Goal: Information Seeking & Learning: Learn about a topic

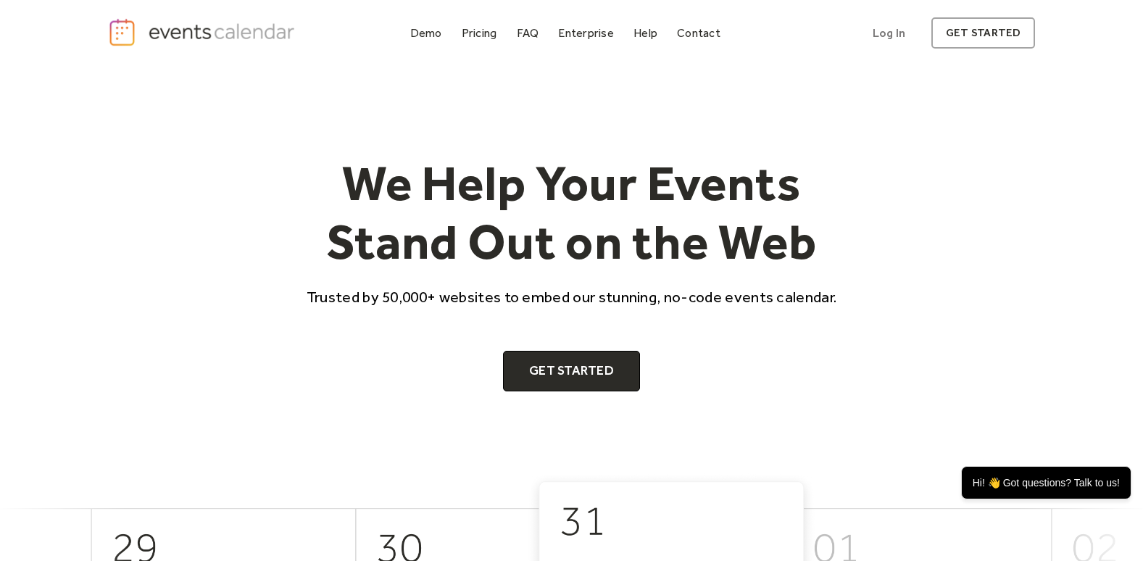
click at [483, 33] on div "Pricing" at bounding box center [480, 33] width 36 height 8
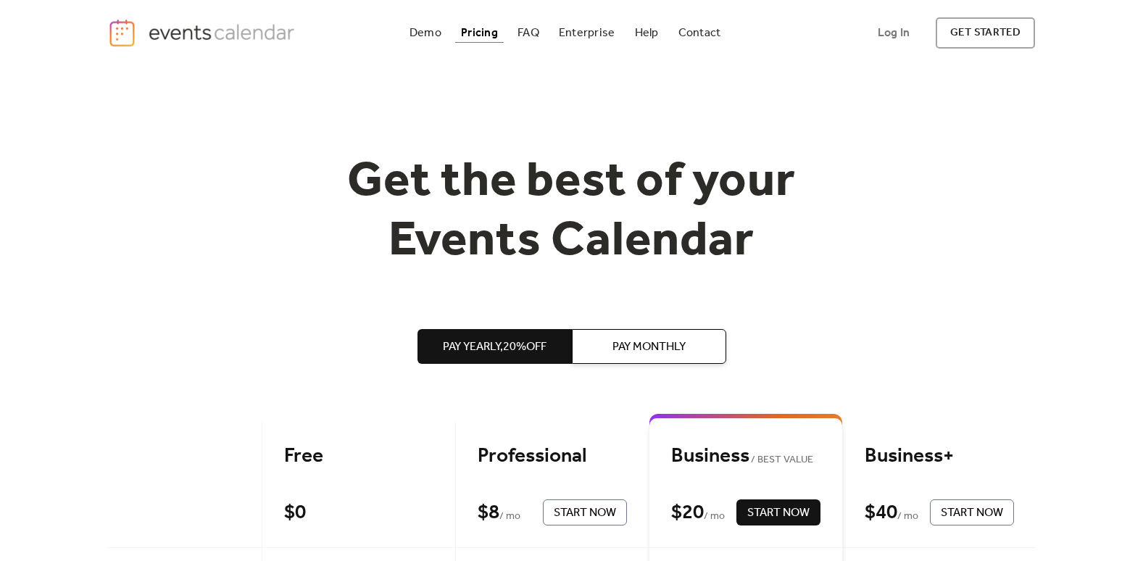
click at [425, 37] on div "Demo" at bounding box center [425, 33] width 32 height 8
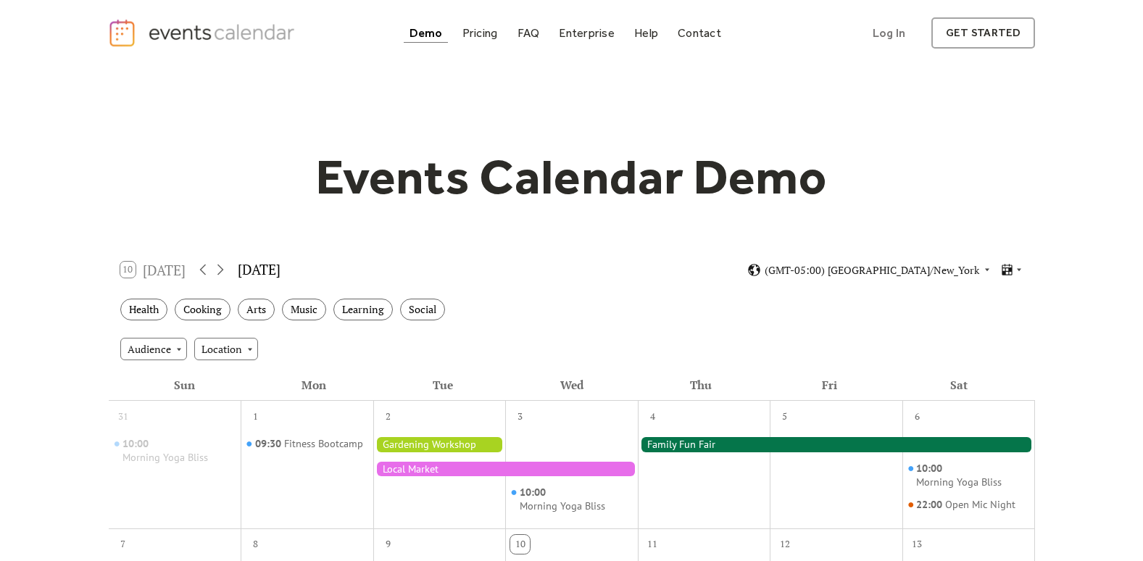
click at [478, 37] on div "Pricing" at bounding box center [480, 33] width 36 height 8
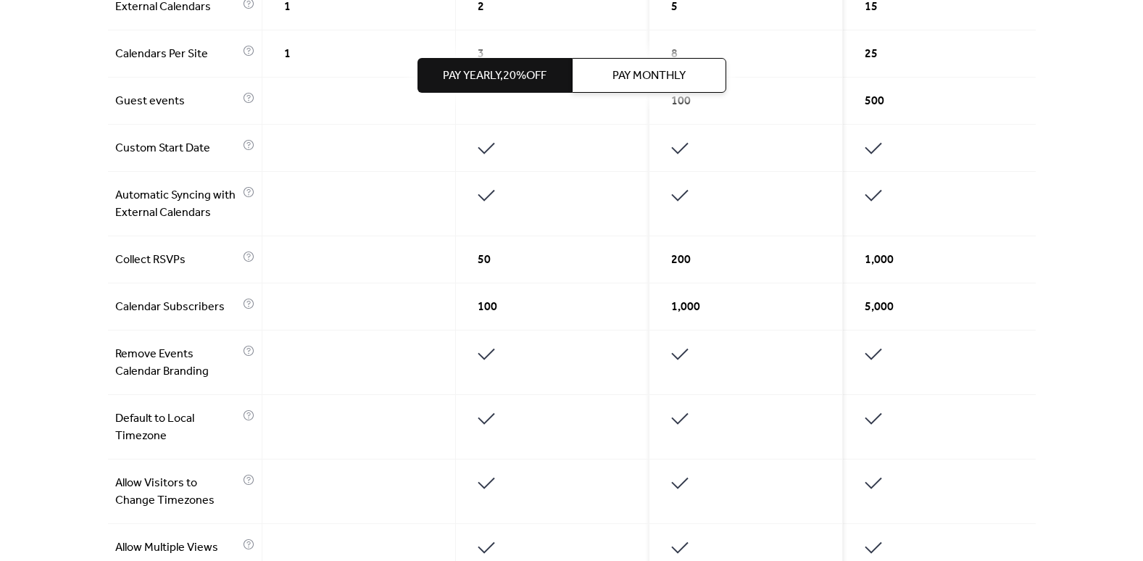
scroll to position [617, 0]
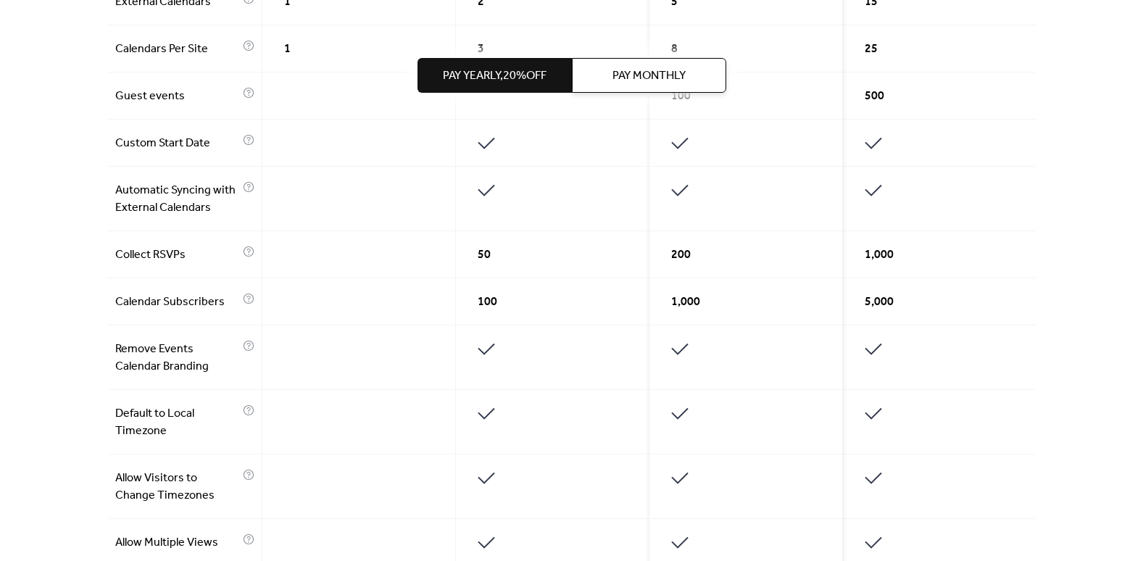
click at [573, 416] on div at bounding box center [552, 422] width 193 height 64
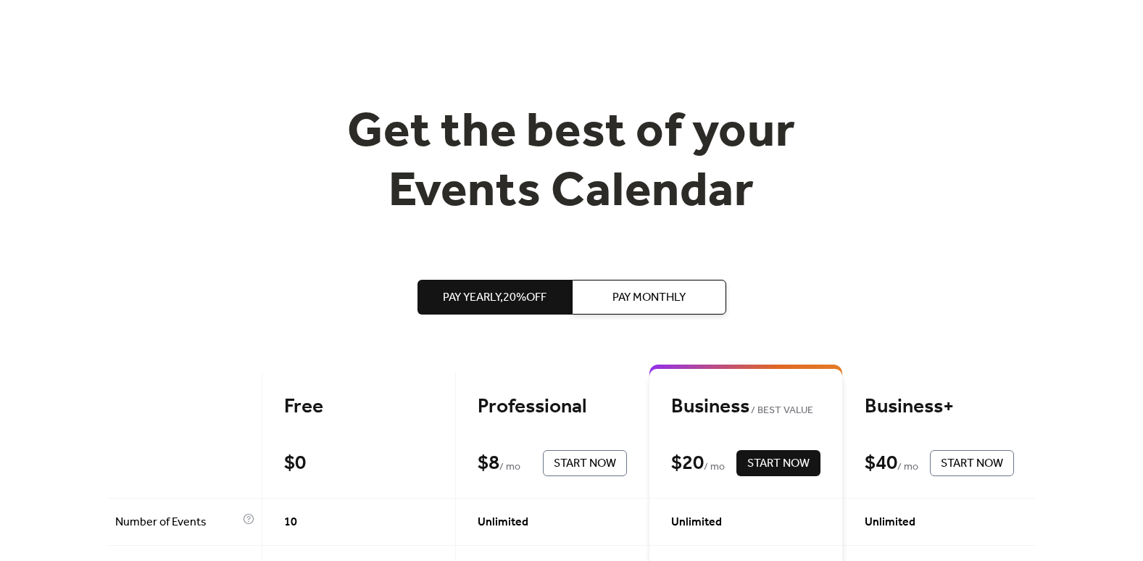
scroll to position [0, 0]
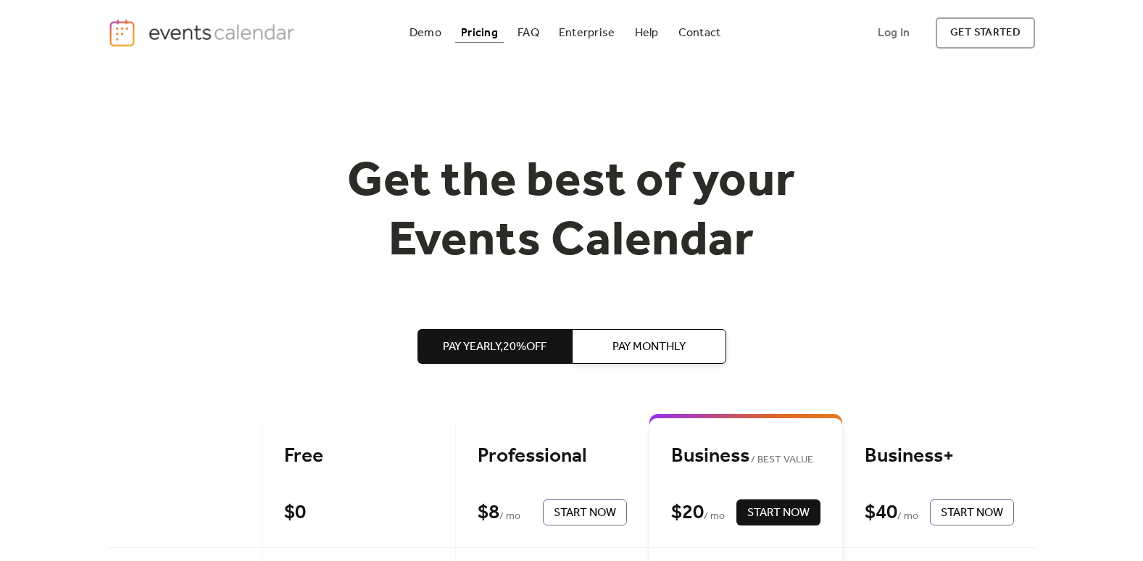
click at [420, 36] on div "Demo" at bounding box center [425, 33] width 32 height 8
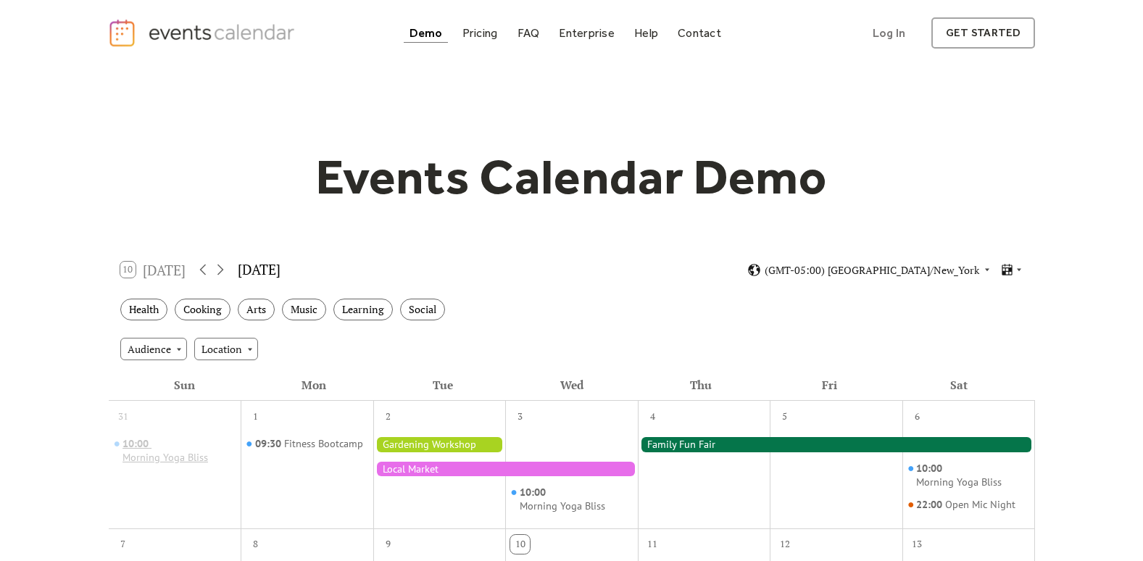
click at [193, 462] on div "Morning Yoga Bliss" at bounding box center [165, 458] width 86 height 14
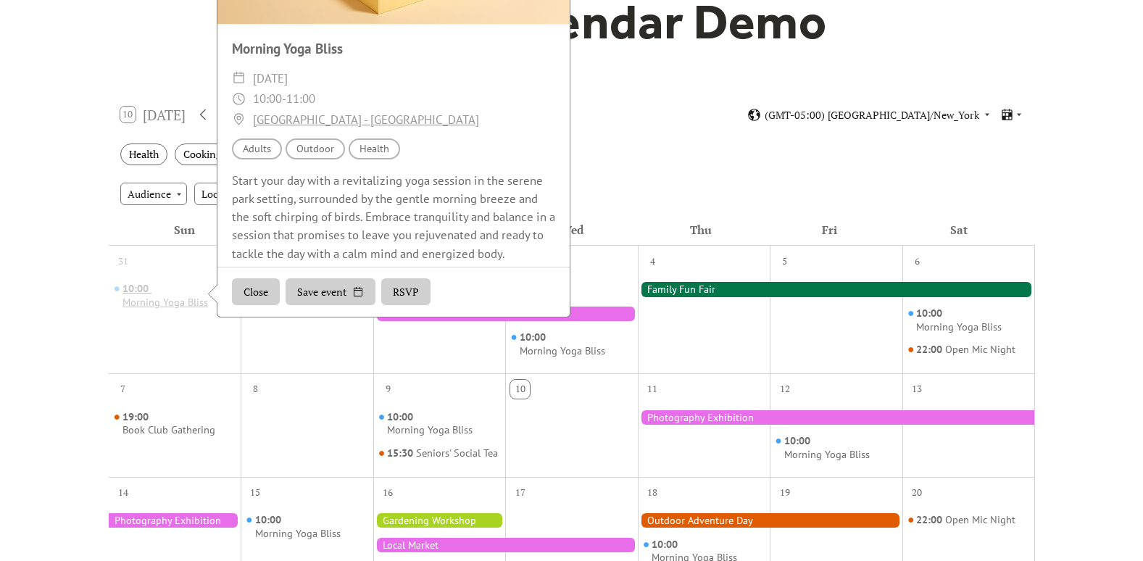
scroll to position [186, 0]
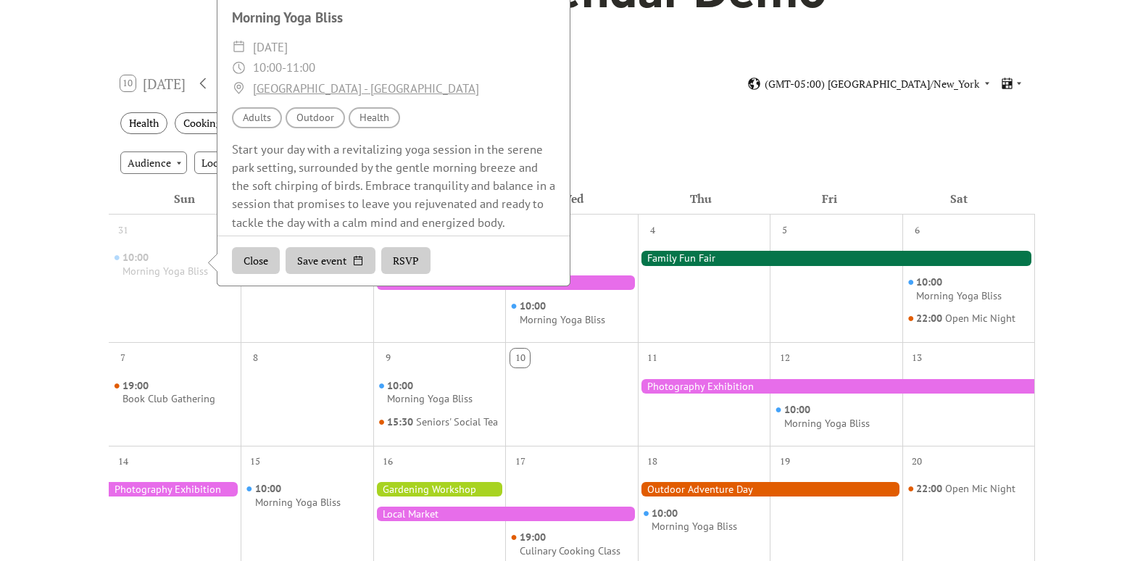
click at [45, 393] on div "Events Calendar Demo Loading the Events Calendar..." at bounding box center [571, 450] width 1143 height 1141
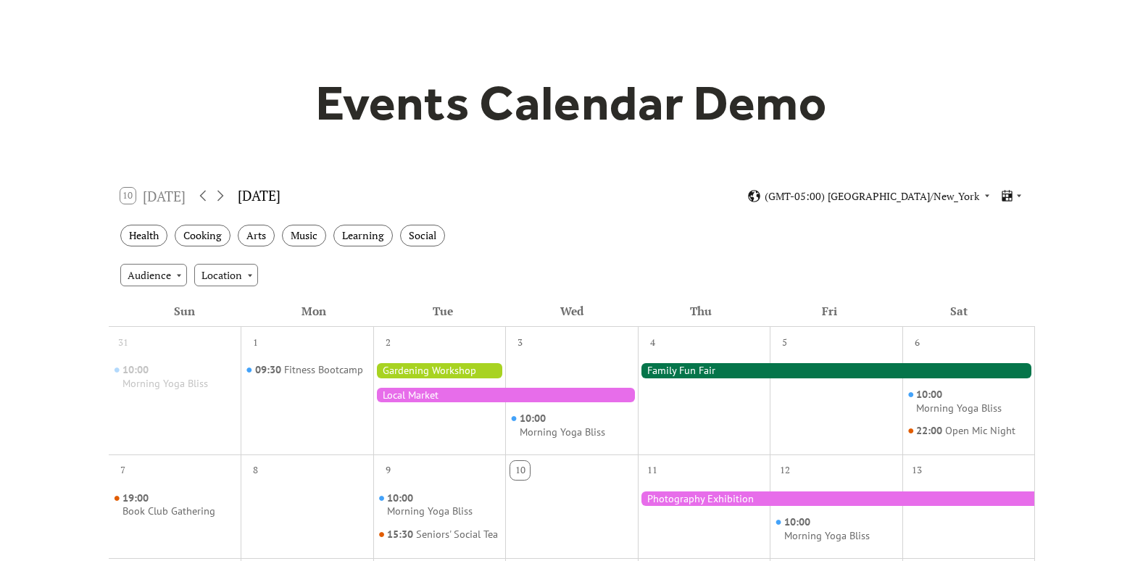
scroll to position [0, 0]
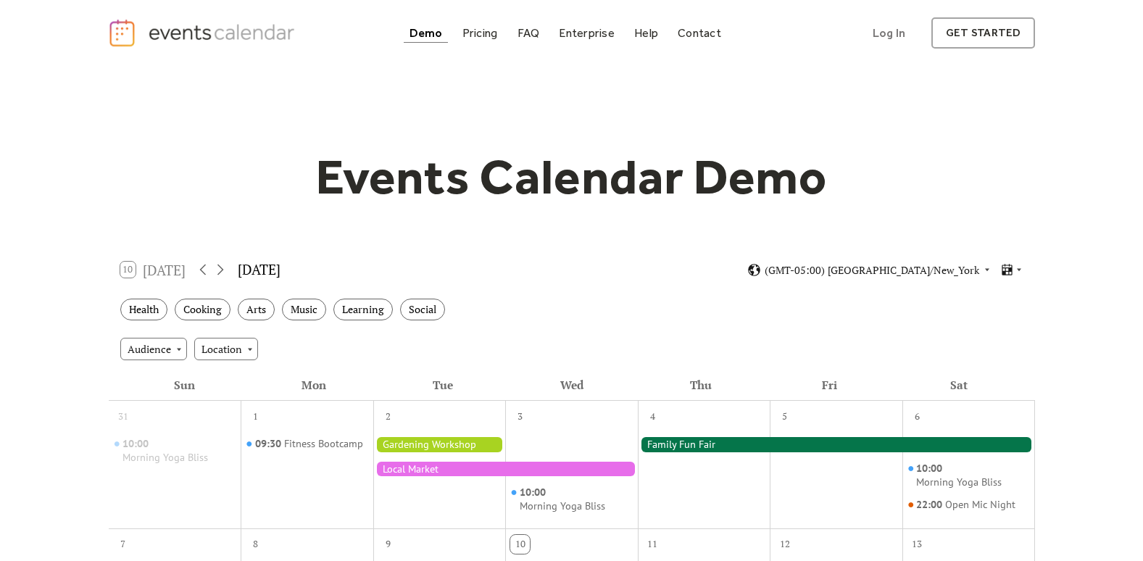
click at [524, 36] on div "FAQ" at bounding box center [528, 33] width 22 height 8
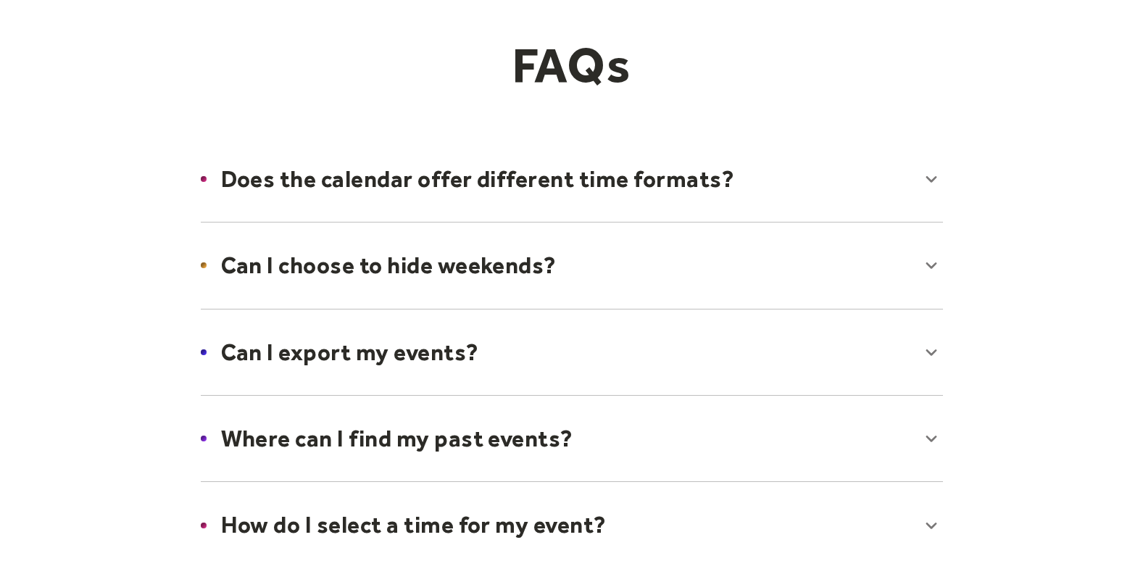
scroll to position [120, 0]
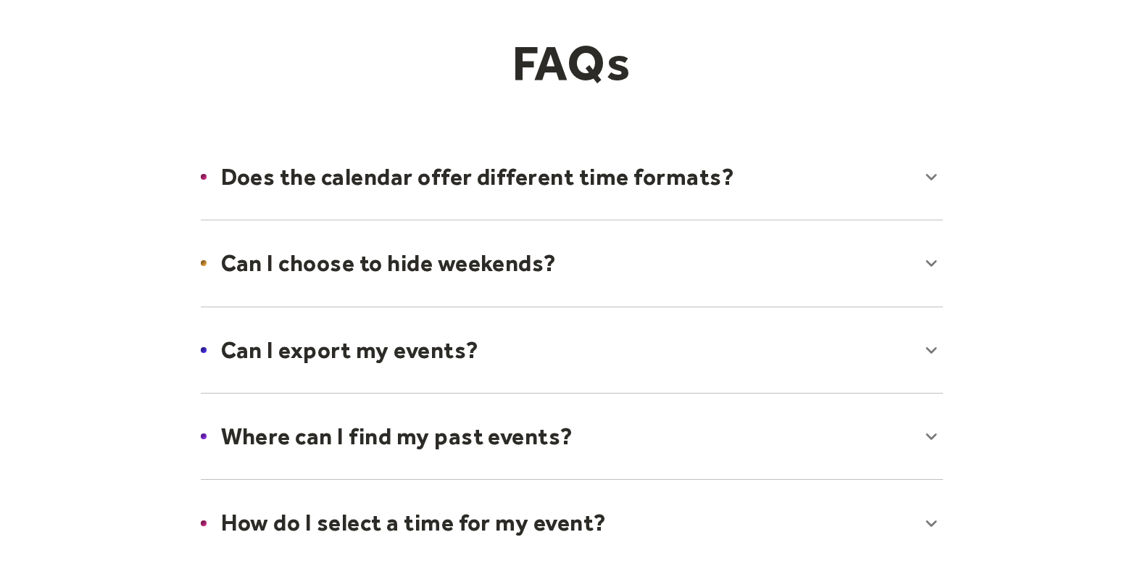
click at [934, 165] on div at bounding box center [571, 177] width 771 height 88
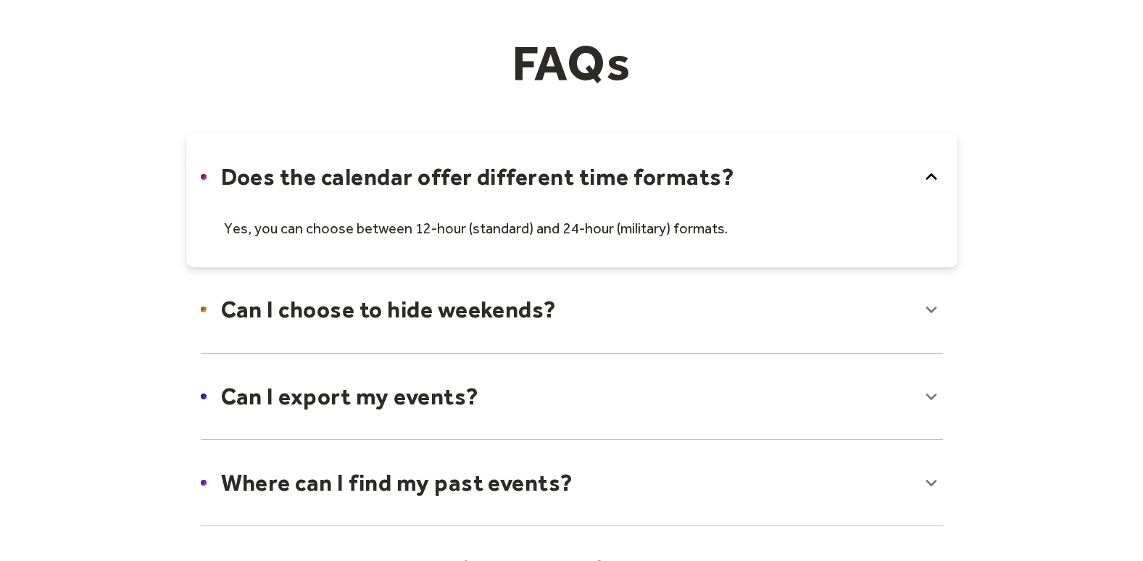
click at [929, 396] on div at bounding box center [571, 396] width 771 height 88
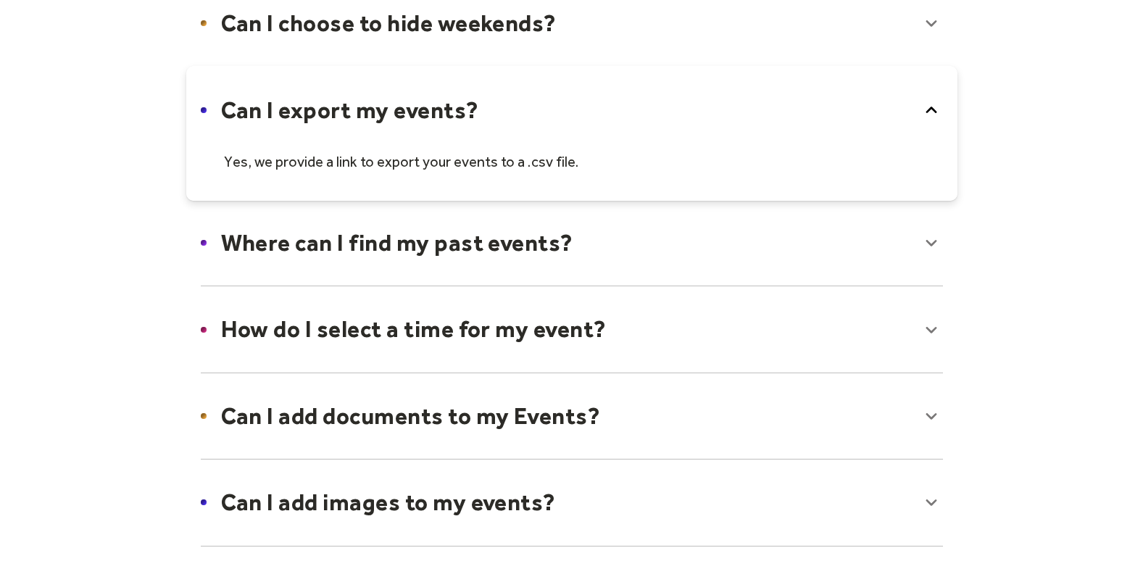
scroll to position [417, 0]
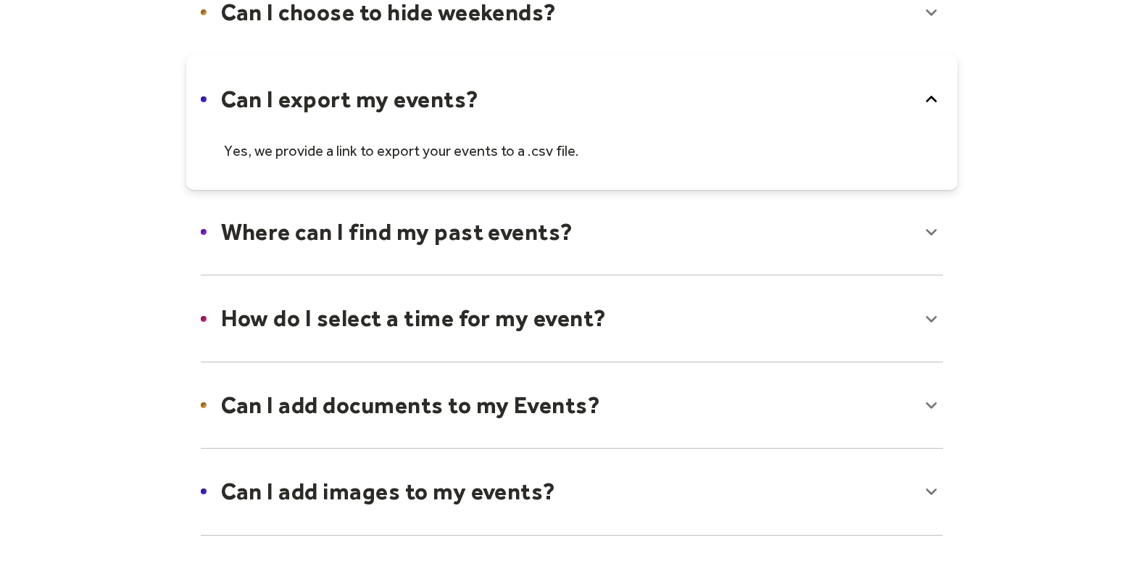
click at [937, 236] on div at bounding box center [571, 232] width 771 height 88
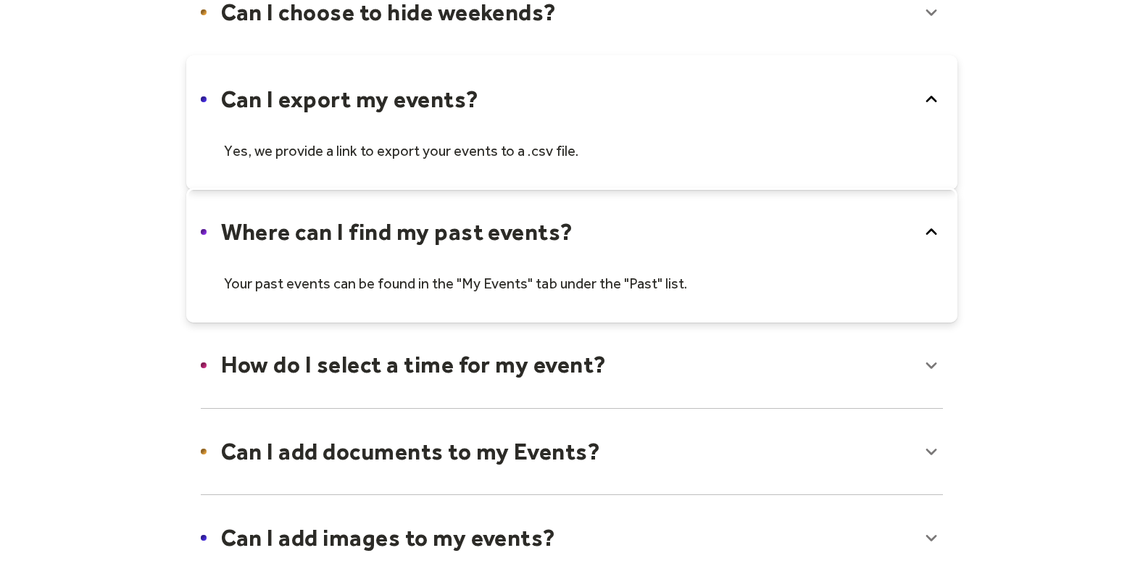
click at [928, 370] on div at bounding box center [571, 364] width 771 height 88
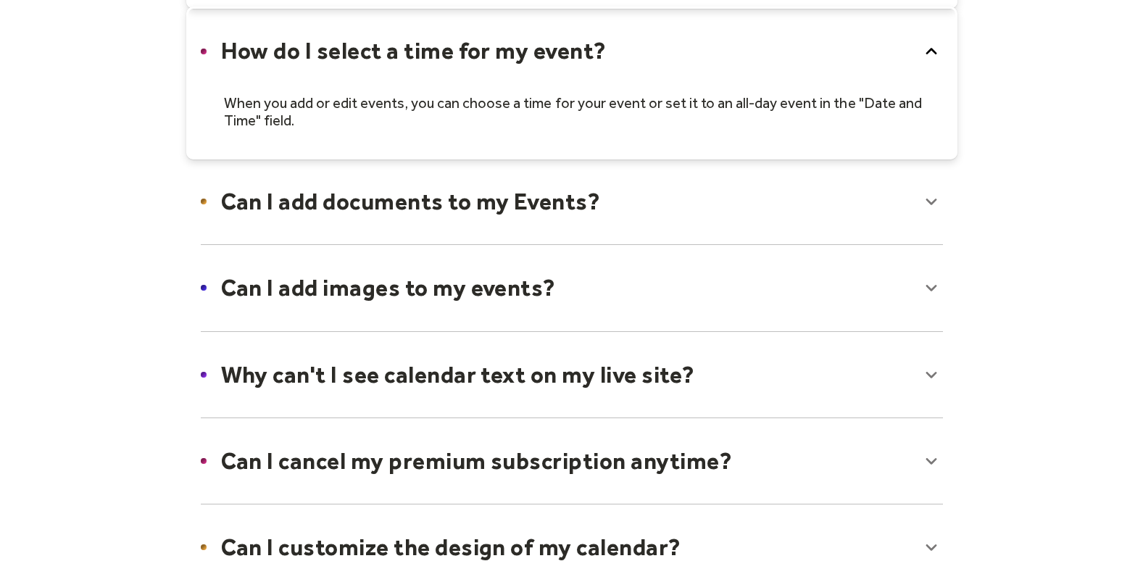
scroll to position [732, 0]
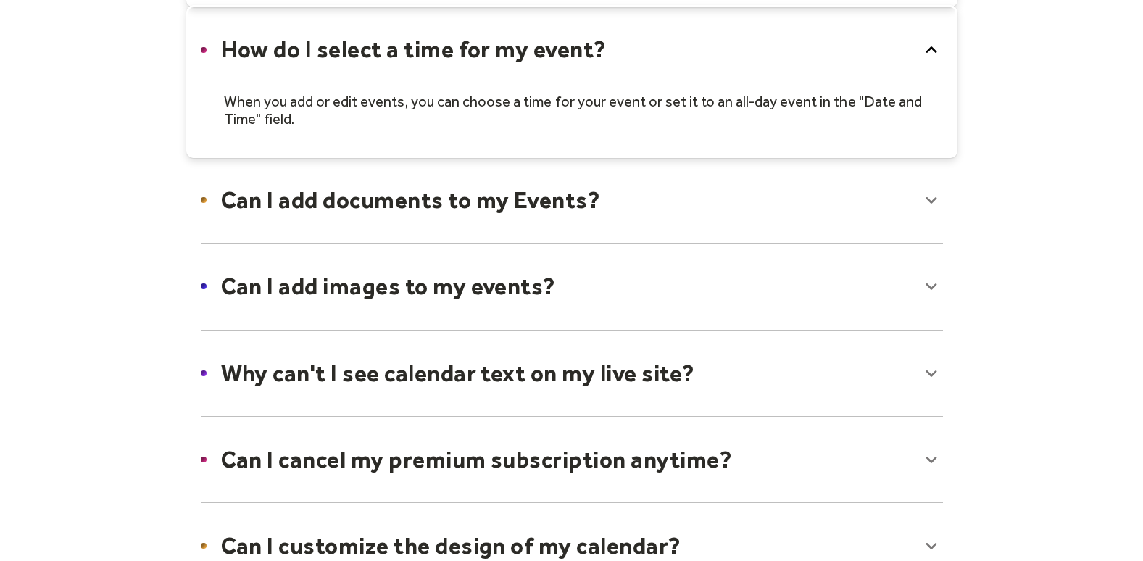
click at [915, 194] on div at bounding box center [571, 200] width 771 height 88
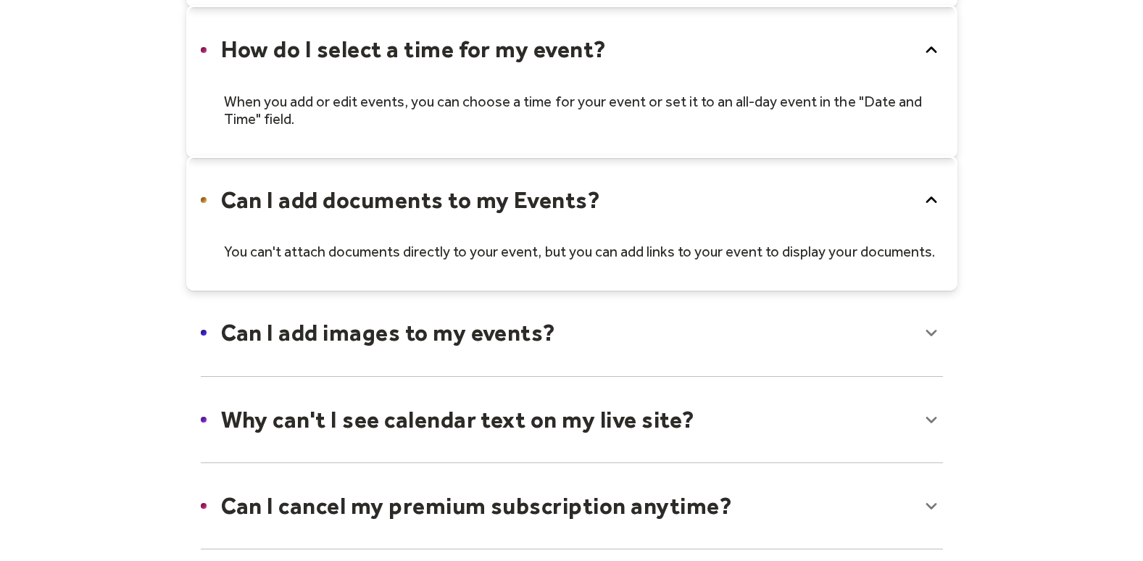
click at [930, 327] on div at bounding box center [571, 332] width 771 height 88
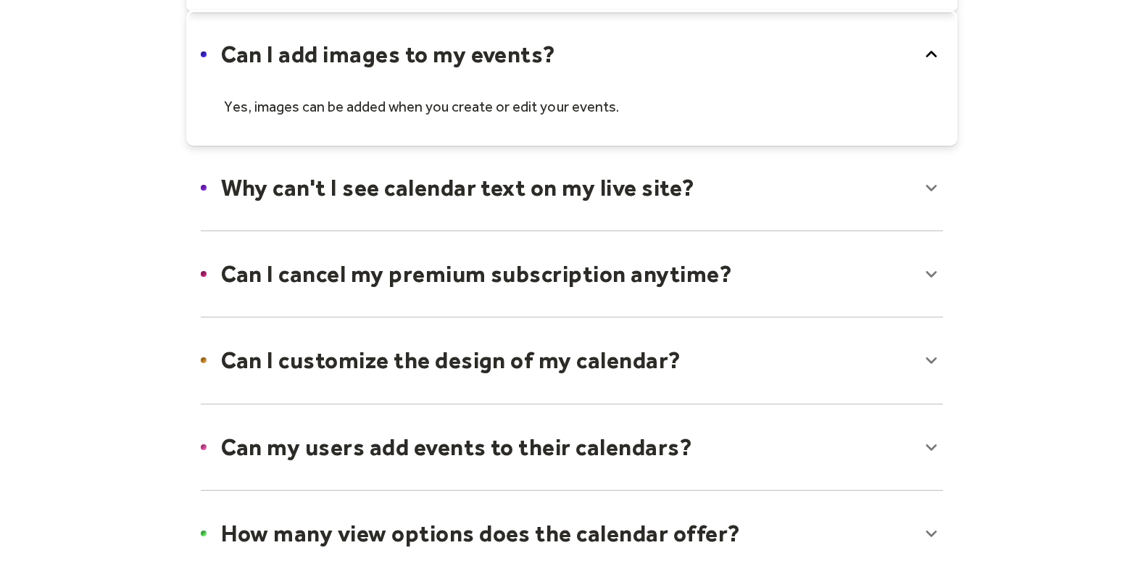
scroll to position [1011, 0]
click at [935, 186] on div at bounding box center [571, 187] width 771 height 88
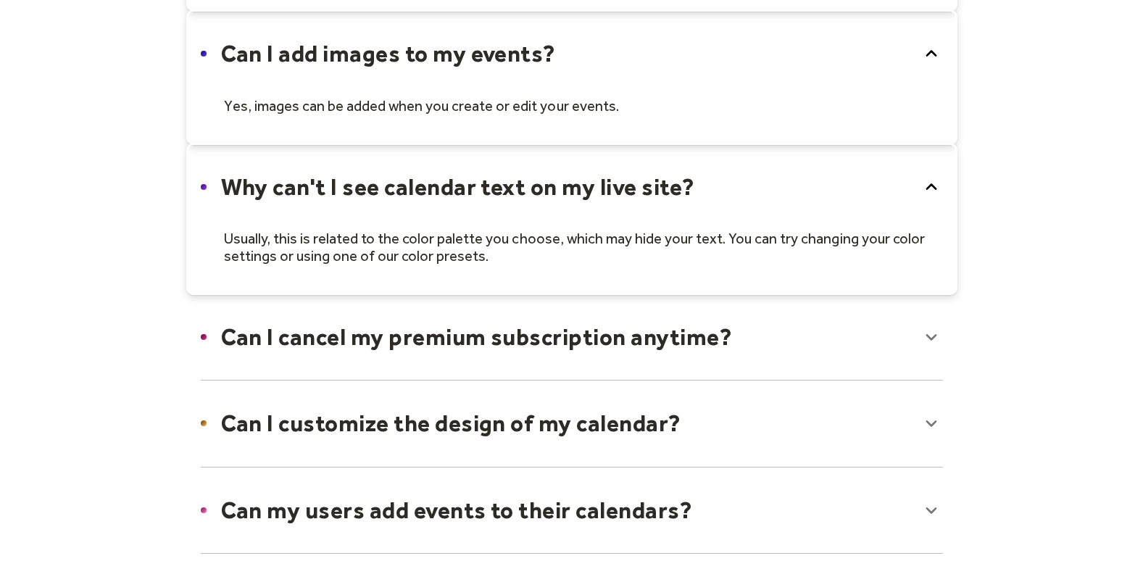
click at [920, 330] on div at bounding box center [571, 337] width 771 height 88
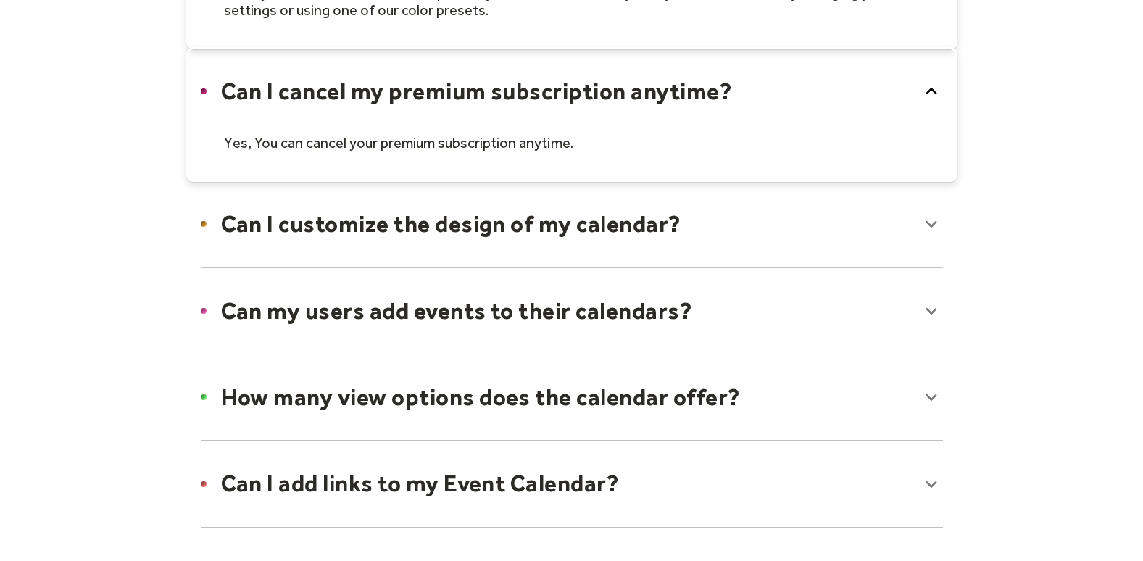
scroll to position [1271, 0]
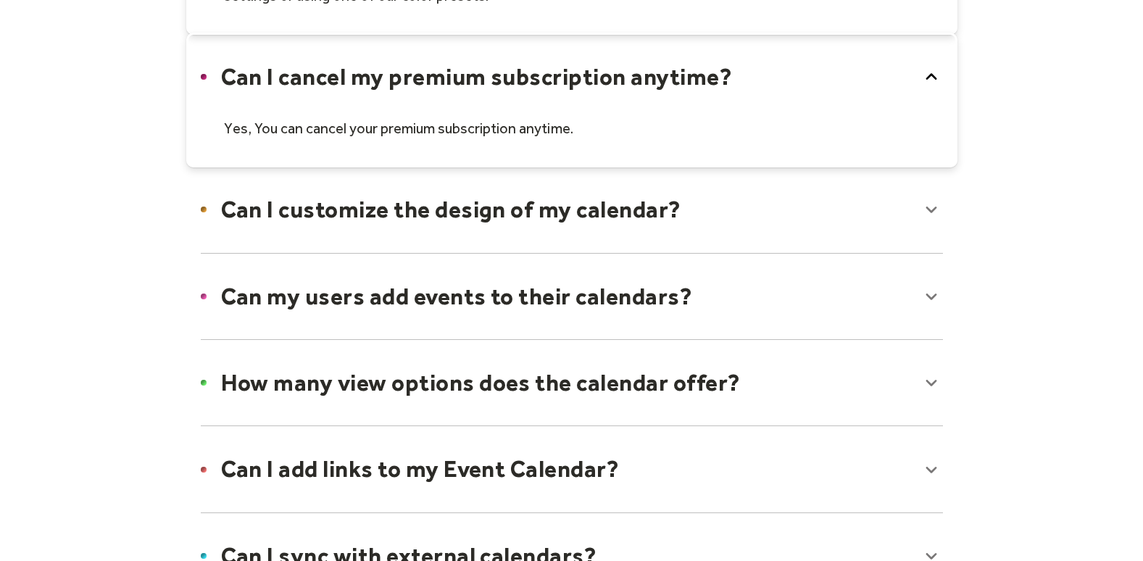
click at [928, 207] on div at bounding box center [571, 209] width 771 height 88
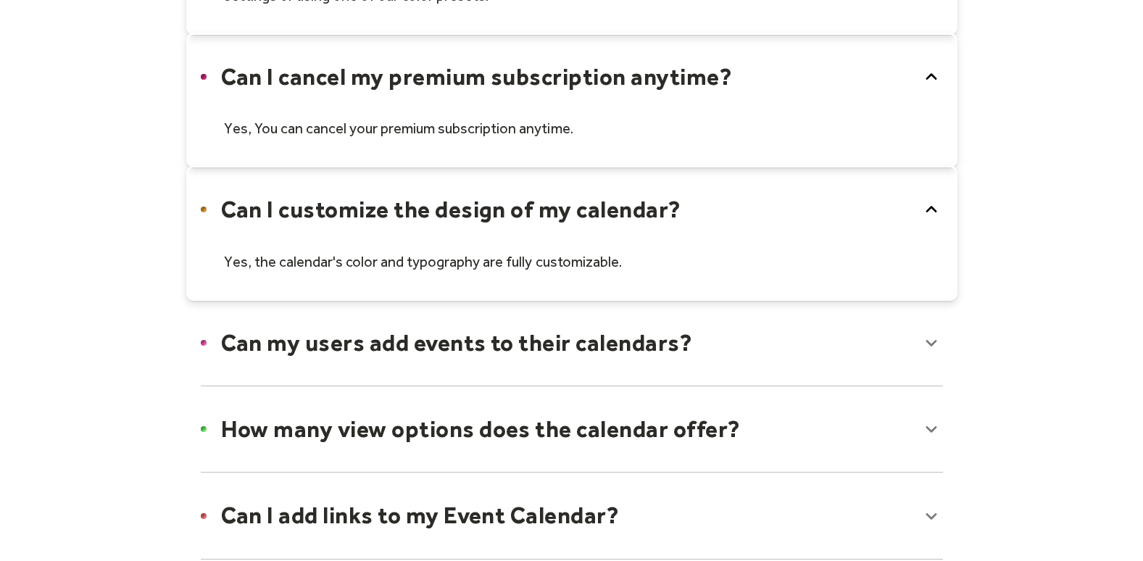
click at [922, 341] on div at bounding box center [571, 343] width 771 height 88
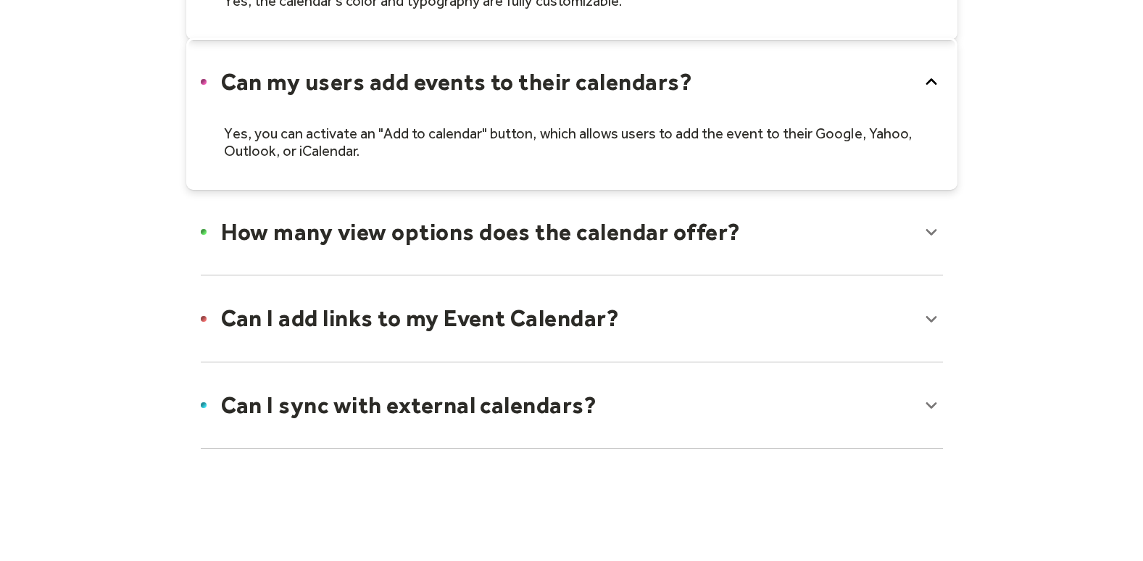
scroll to position [1526, 0]
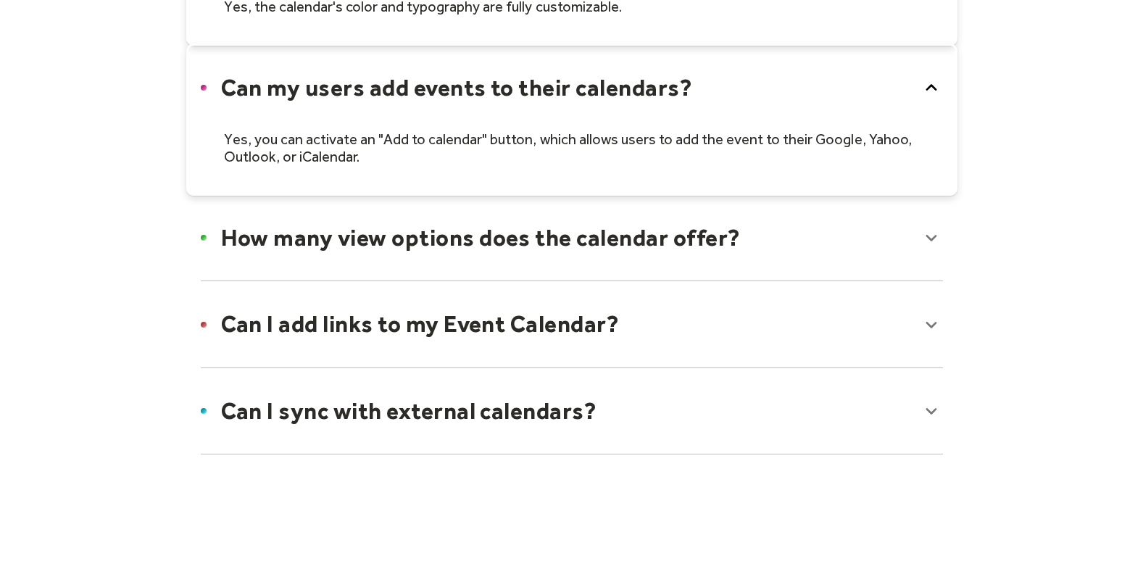
click at [928, 230] on div at bounding box center [571, 237] width 771 height 88
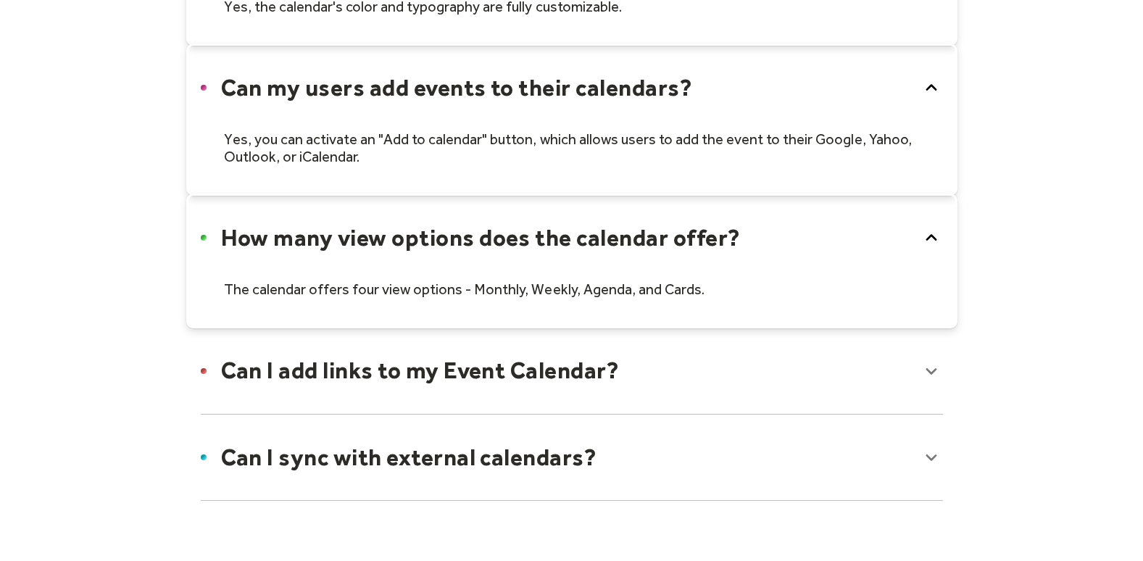
click at [935, 362] on div at bounding box center [571, 370] width 771 height 88
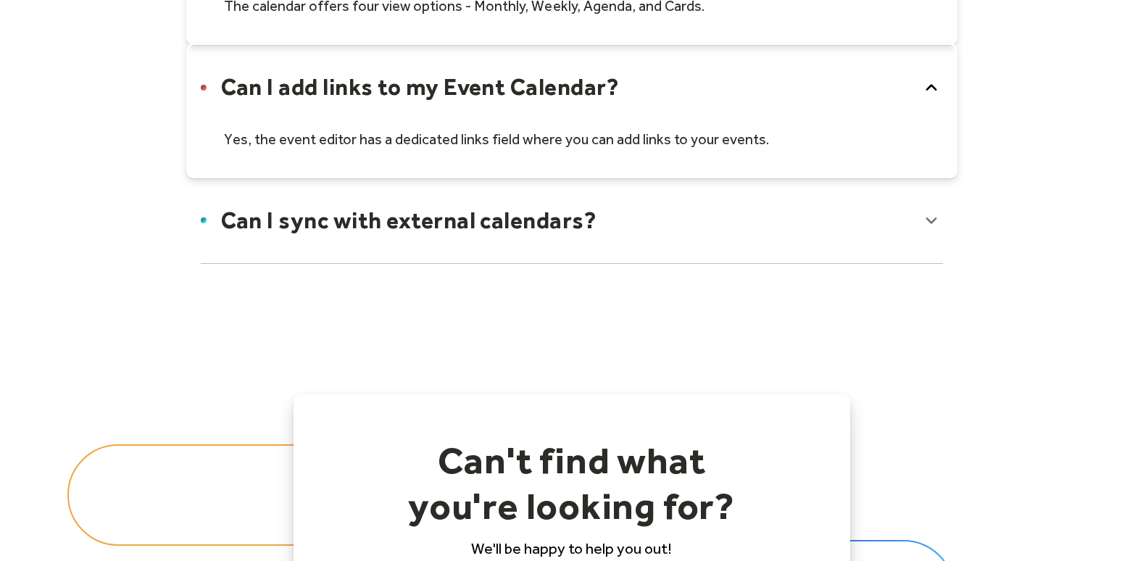
scroll to position [1830, 0]
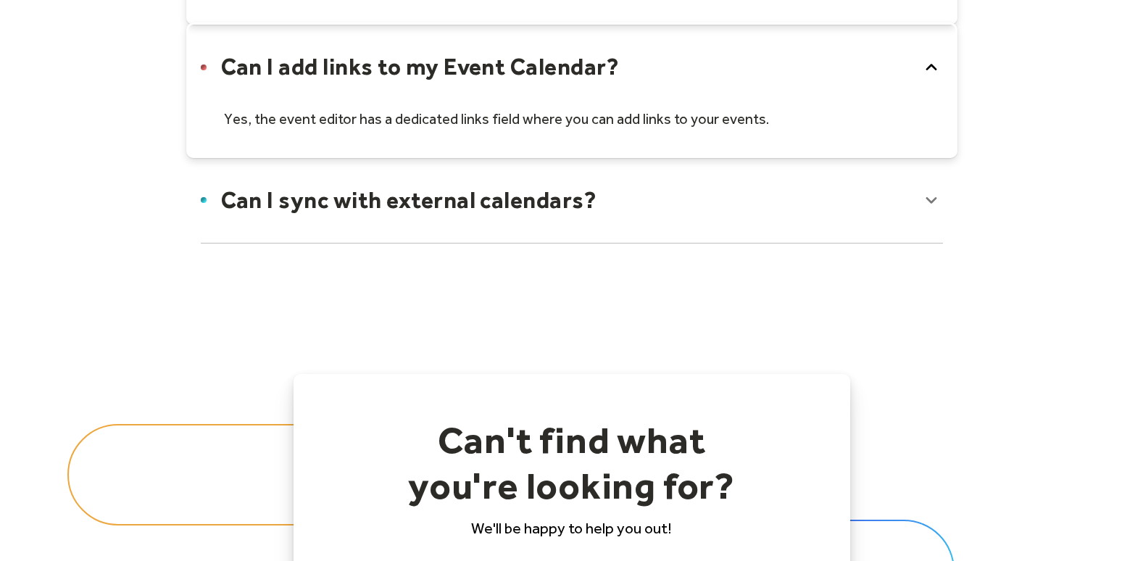
click at [939, 202] on div at bounding box center [571, 200] width 771 height 88
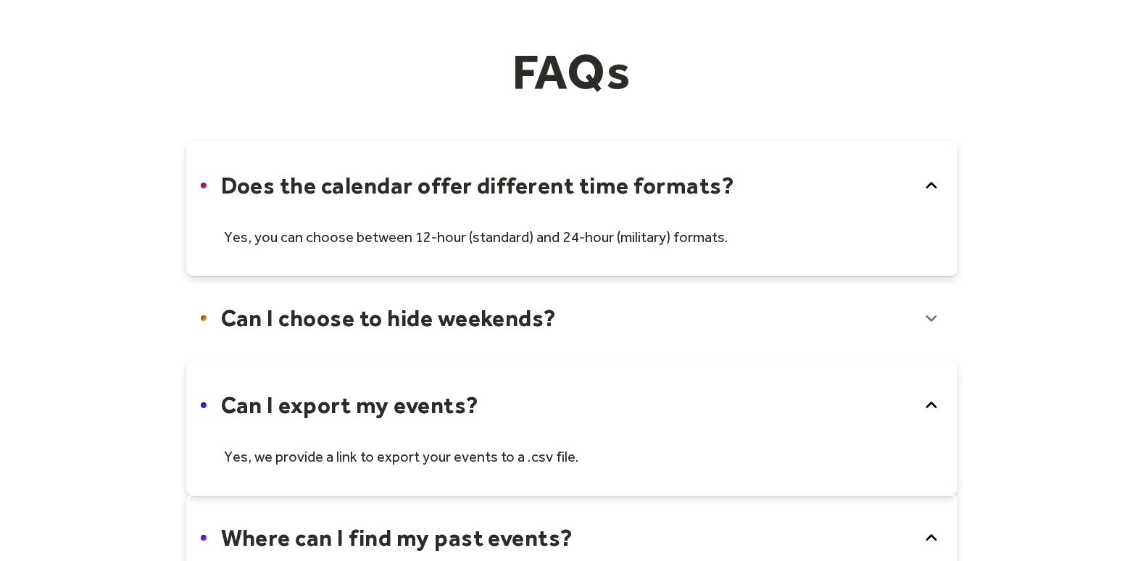
scroll to position [0, 0]
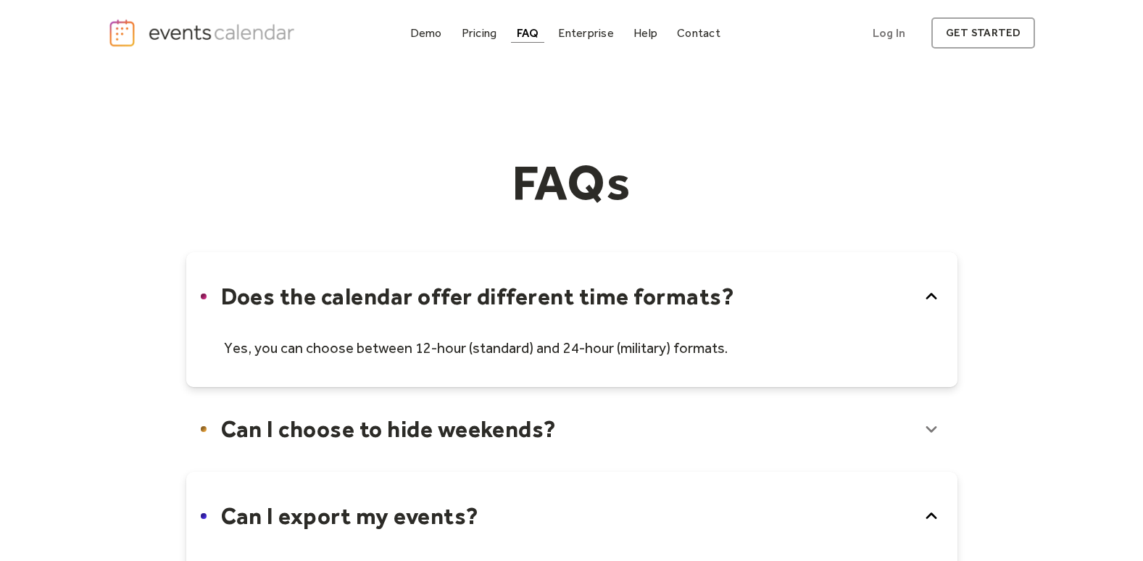
click at [707, 41] on link "Contact" at bounding box center [698, 33] width 55 height 20
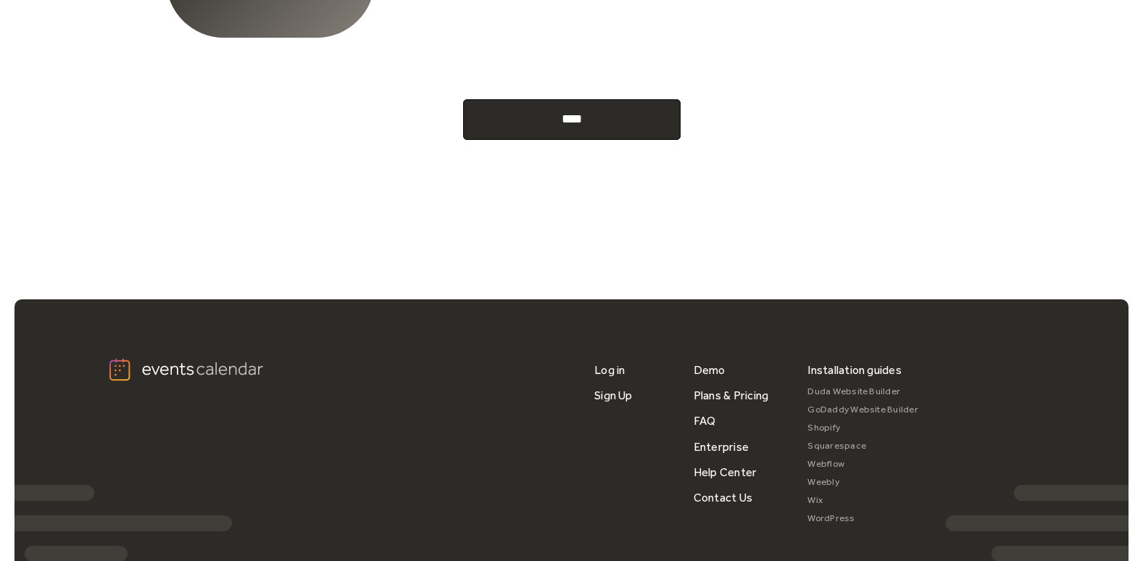
scroll to position [749, 0]
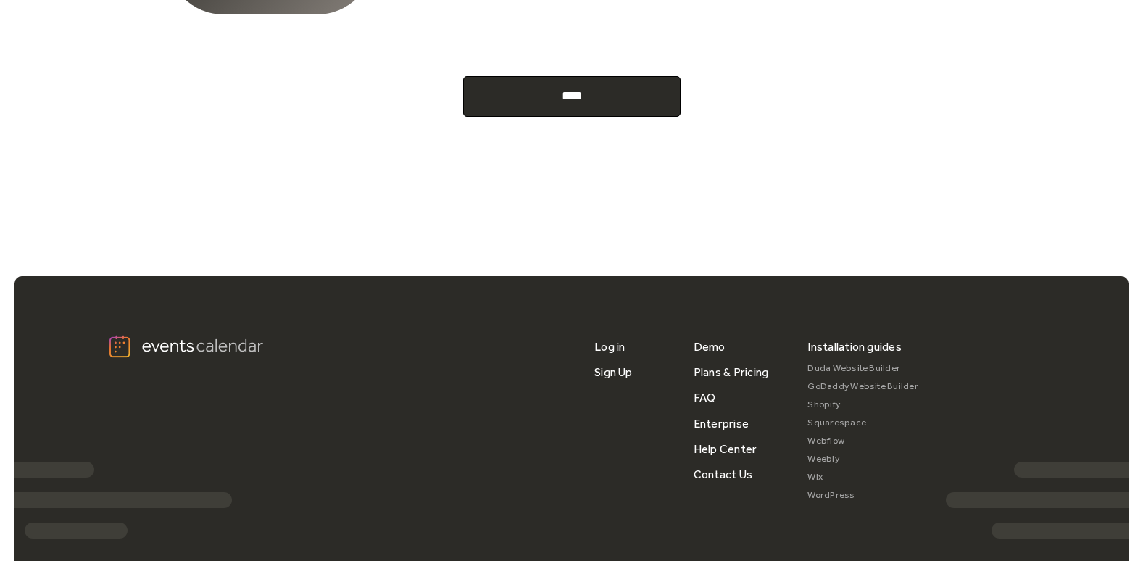
click at [822, 464] on link "Weebly" at bounding box center [862, 459] width 111 height 18
